Goal: Task Accomplishment & Management: Manage account settings

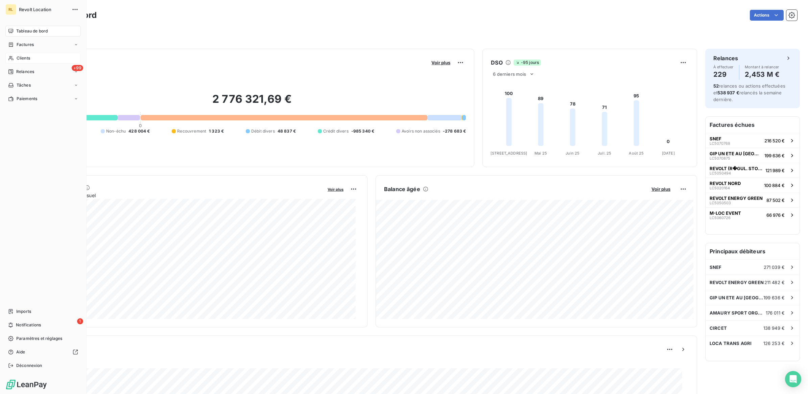
click at [32, 58] on div "Clients" at bounding box center [42, 58] width 75 height 11
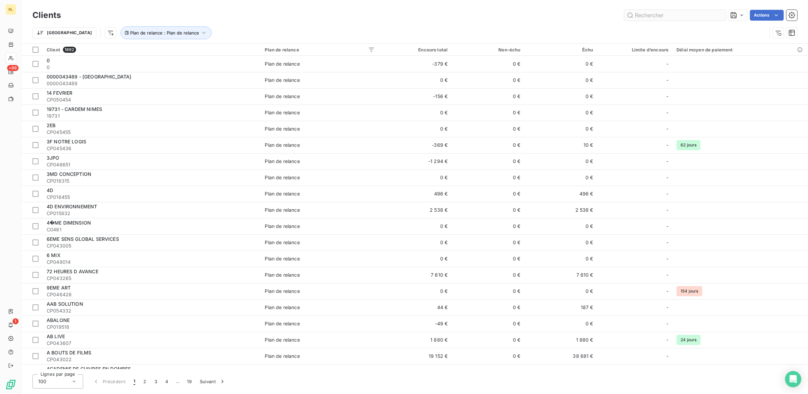
click at [656, 16] on input "text" at bounding box center [674, 15] width 101 height 11
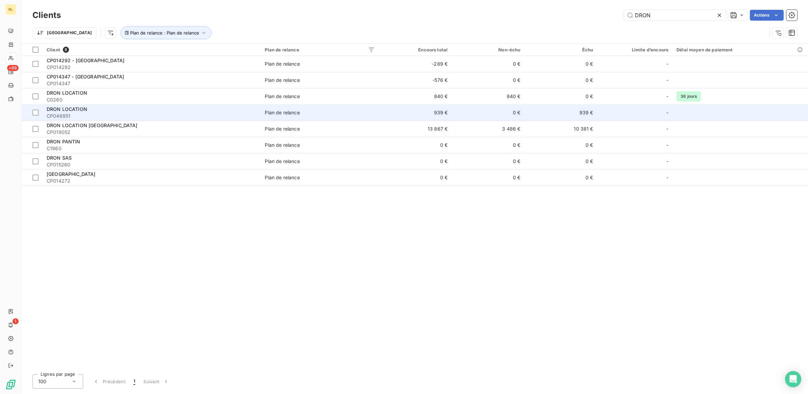
type input "DRON"
click at [94, 114] on span "CP046951" at bounding box center [152, 116] width 210 height 7
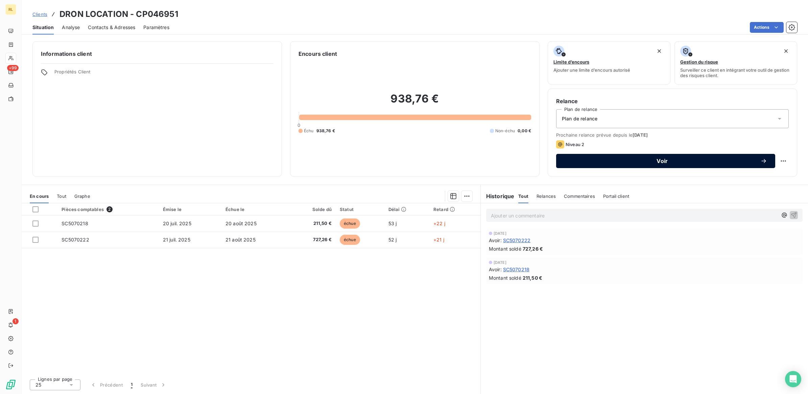
click at [664, 161] on span "Voir" at bounding box center [662, 160] width 196 height 5
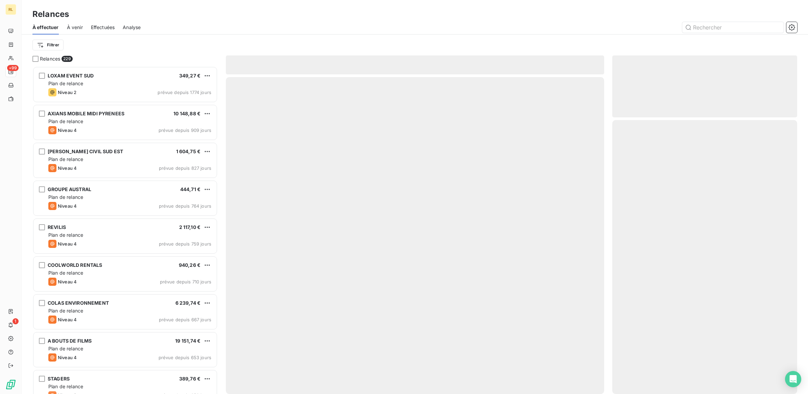
scroll to position [322, 179]
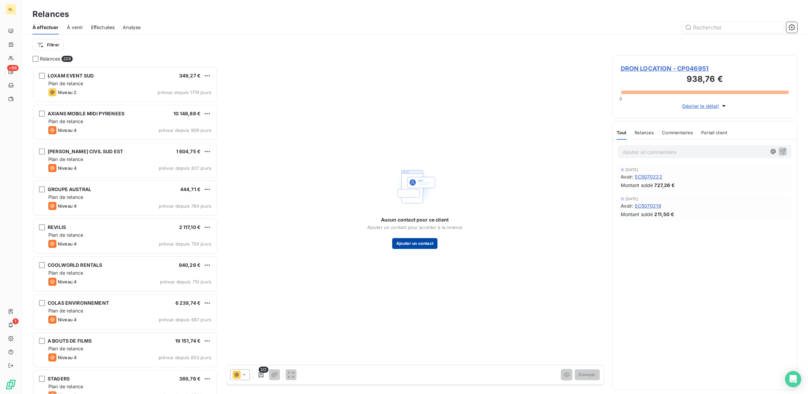
click at [415, 241] on button "Ajouter un contact" at bounding box center [415, 243] width 46 height 11
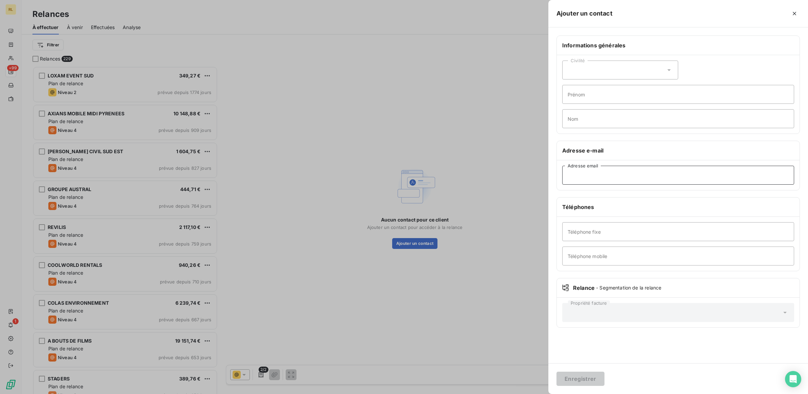
click at [596, 176] on input "Adresse email" at bounding box center [678, 175] width 232 height 19
paste input "[EMAIL_ADDRESS][DOMAIN_NAME]"
type input "[EMAIL_ADDRESS][DOMAIN_NAME]"
click at [585, 379] on button "Enregistrer" at bounding box center [581, 379] width 48 height 14
